Goal: Information Seeking & Learning: Learn about a topic

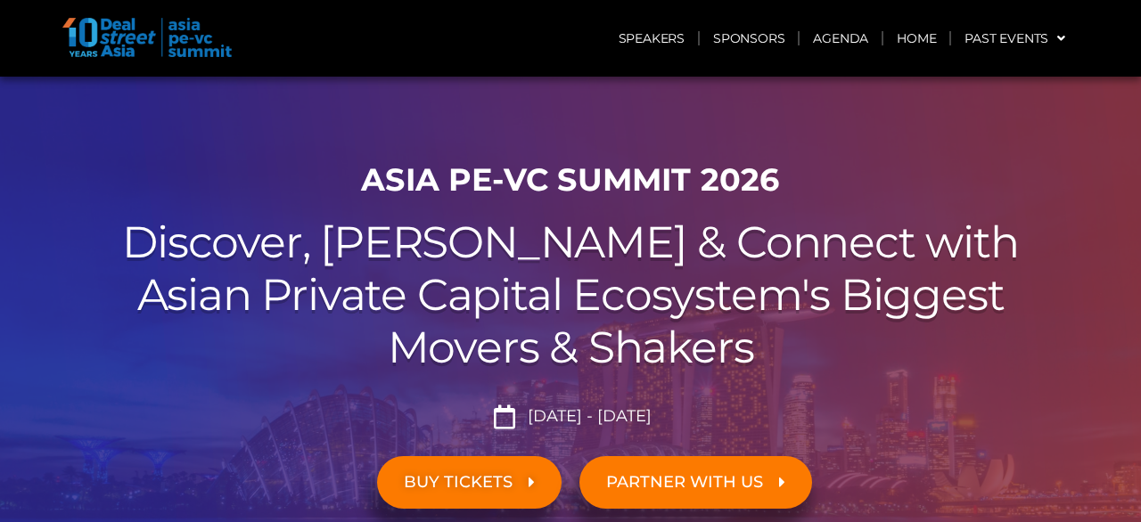
scroll to position [62, 0]
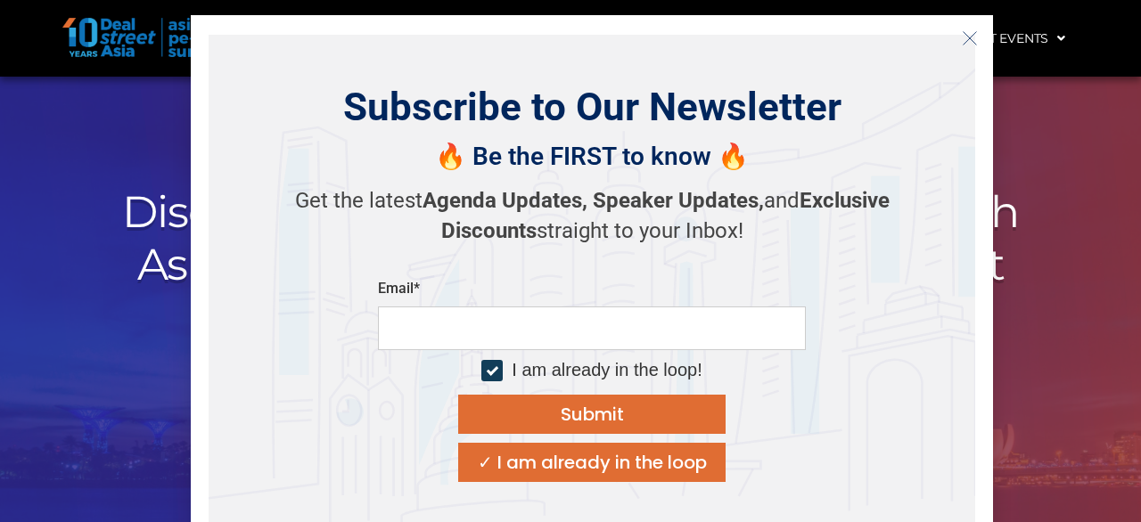
click at [964, 38] on icon "Close" at bounding box center [970, 38] width 16 height 16
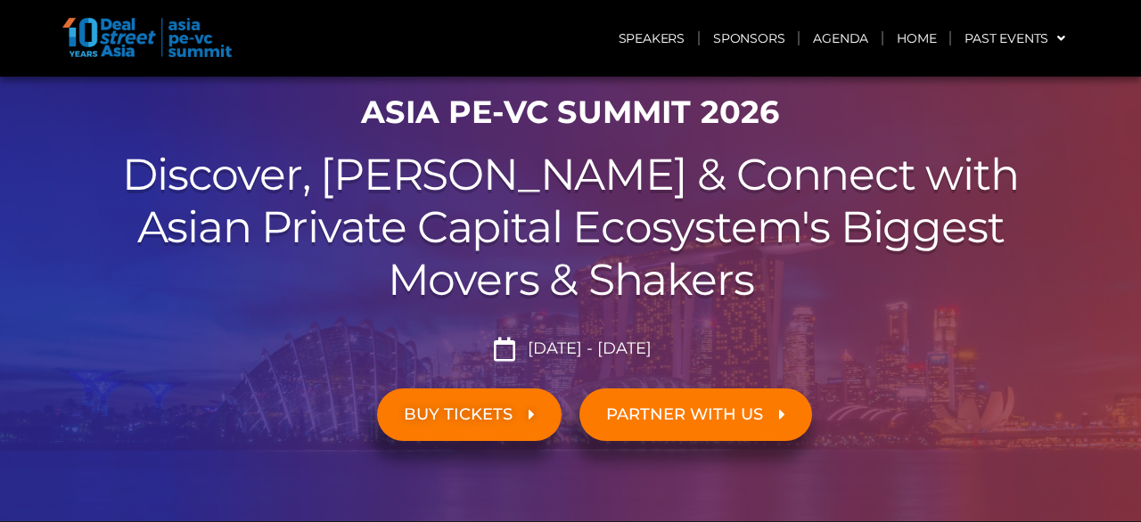
scroll to position [0, 0]
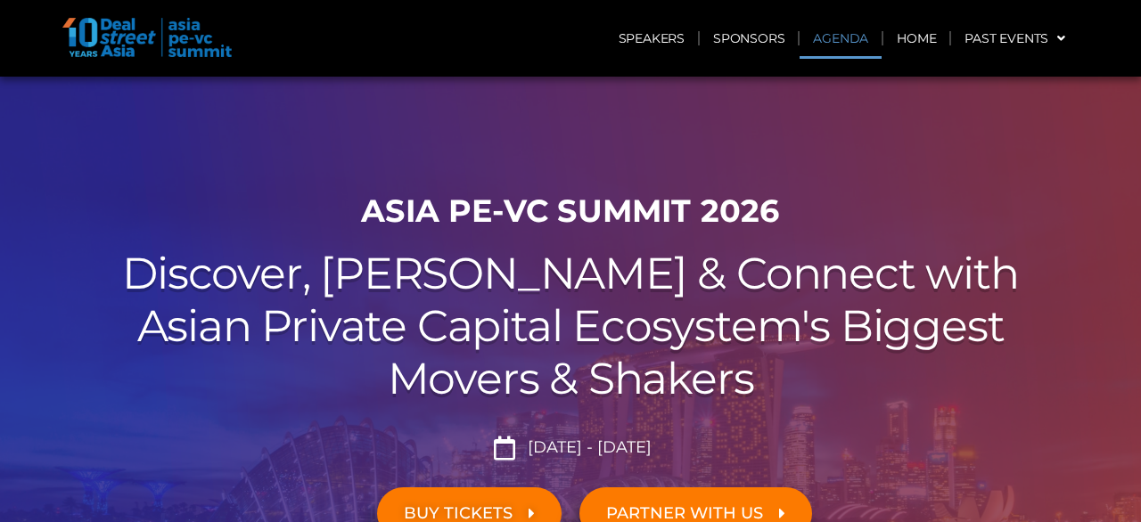
click at [831, 35] on link "Agenda" at bounding box center [841, 38] width 82 height 41
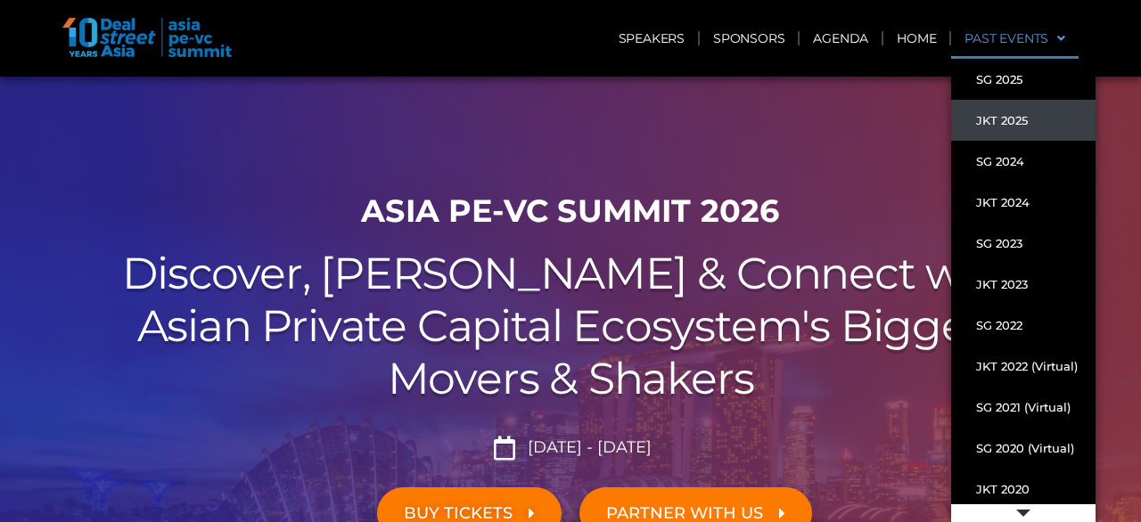
click at [1001, 120] on link "JKT 2025" at bounding box center [1023, 120] width 144 height 41
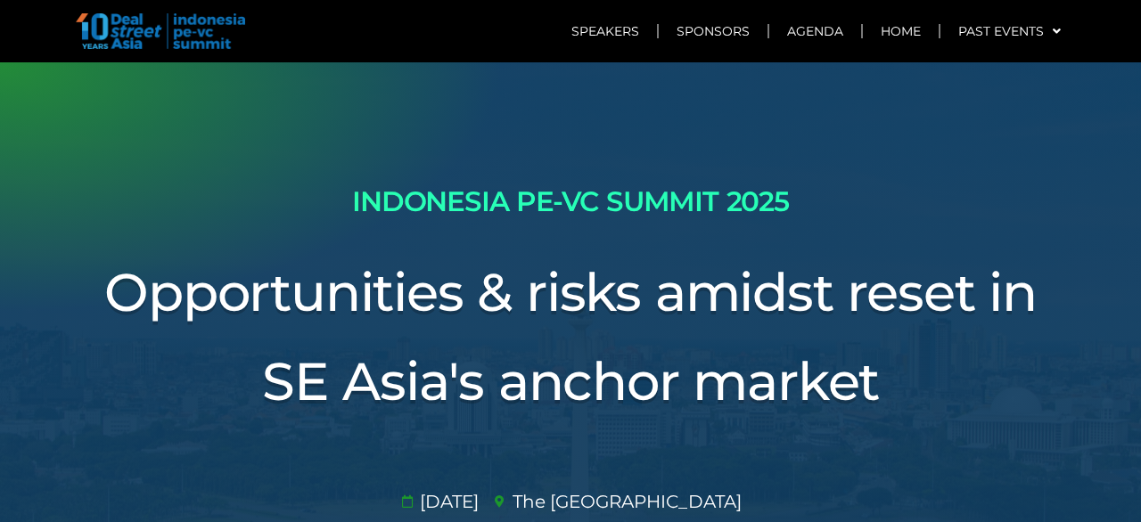
scroll to position [106, 0]
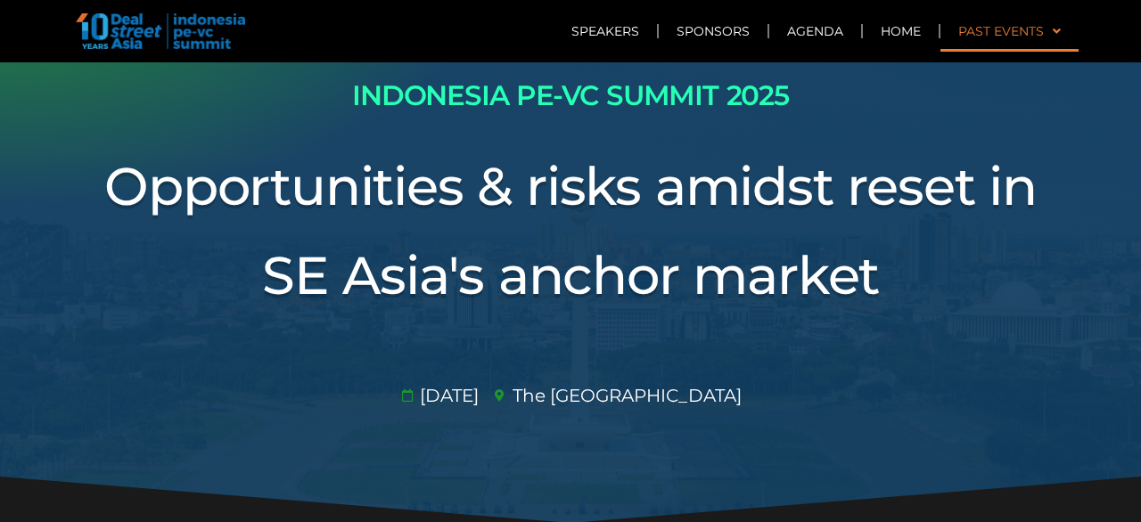
click at [1013, 30] on link "Past Events" at bounding box center [1010, 31] width 138 height 41
click at [1013, 35] on link "Past Events" at bounding box center [1010, 31] width 138 height 41
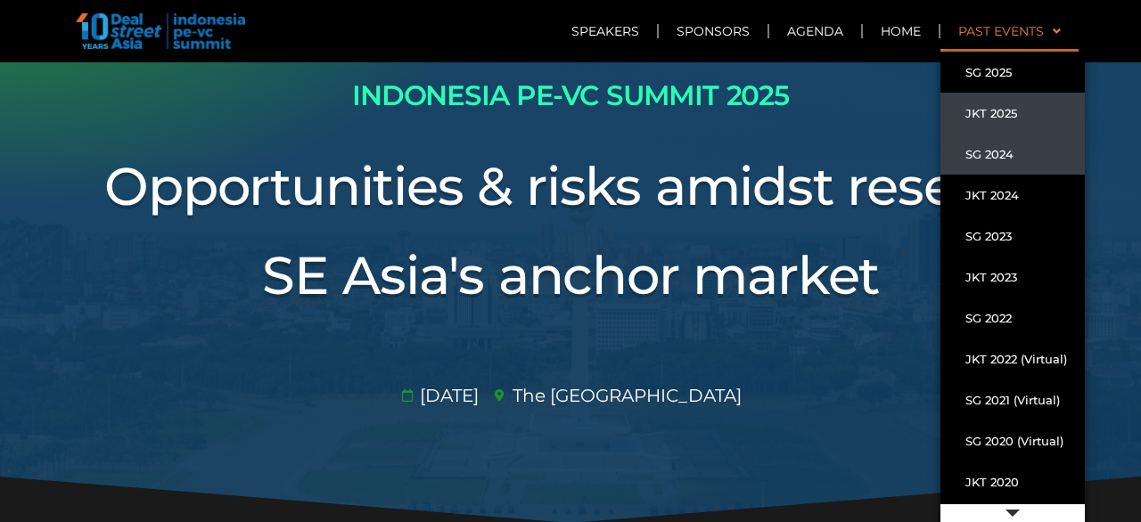
click at [994, 158] on link "SG 2024" at bounding box center [1013, 154] width 144 height 41
